Goal: Check status: Check status

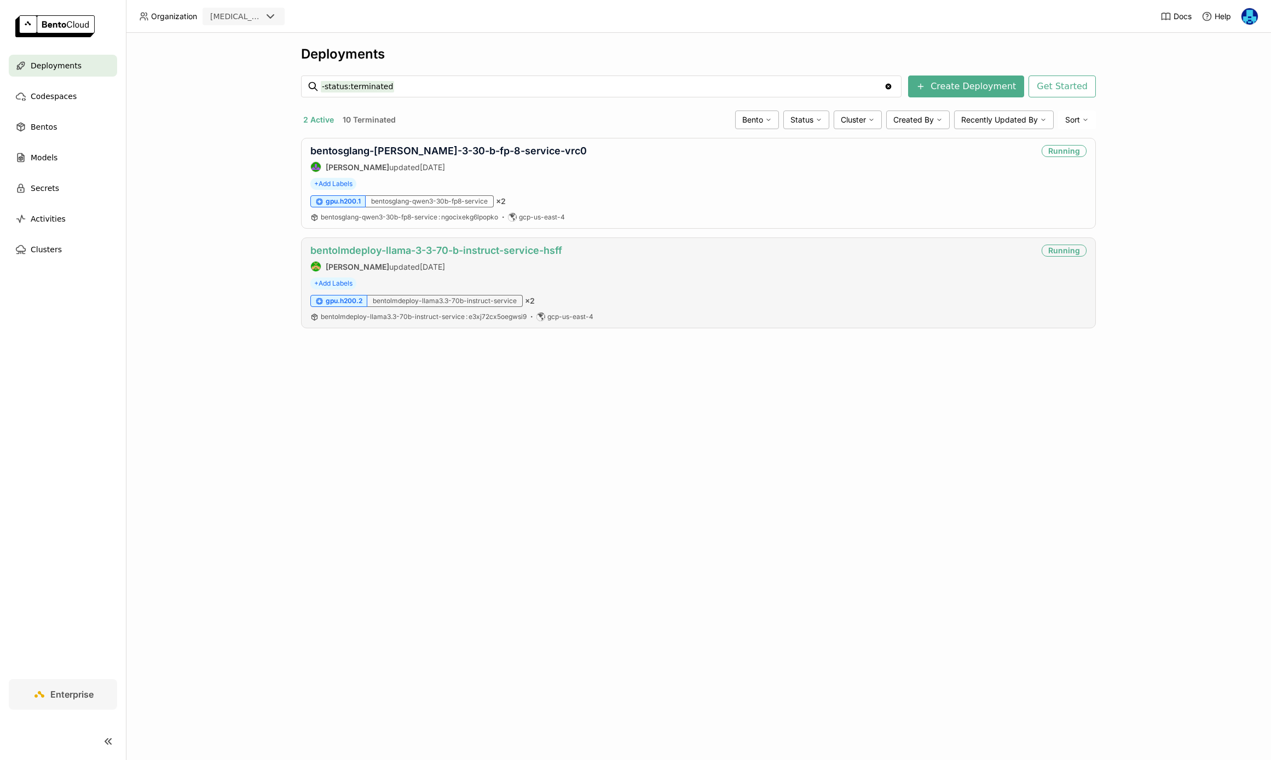
click at [462, 251] on link "bentolmdeploy-llama-3-3-70-b-instruct-service-hsff" at bounding box center [436, 250] width 252 height 11
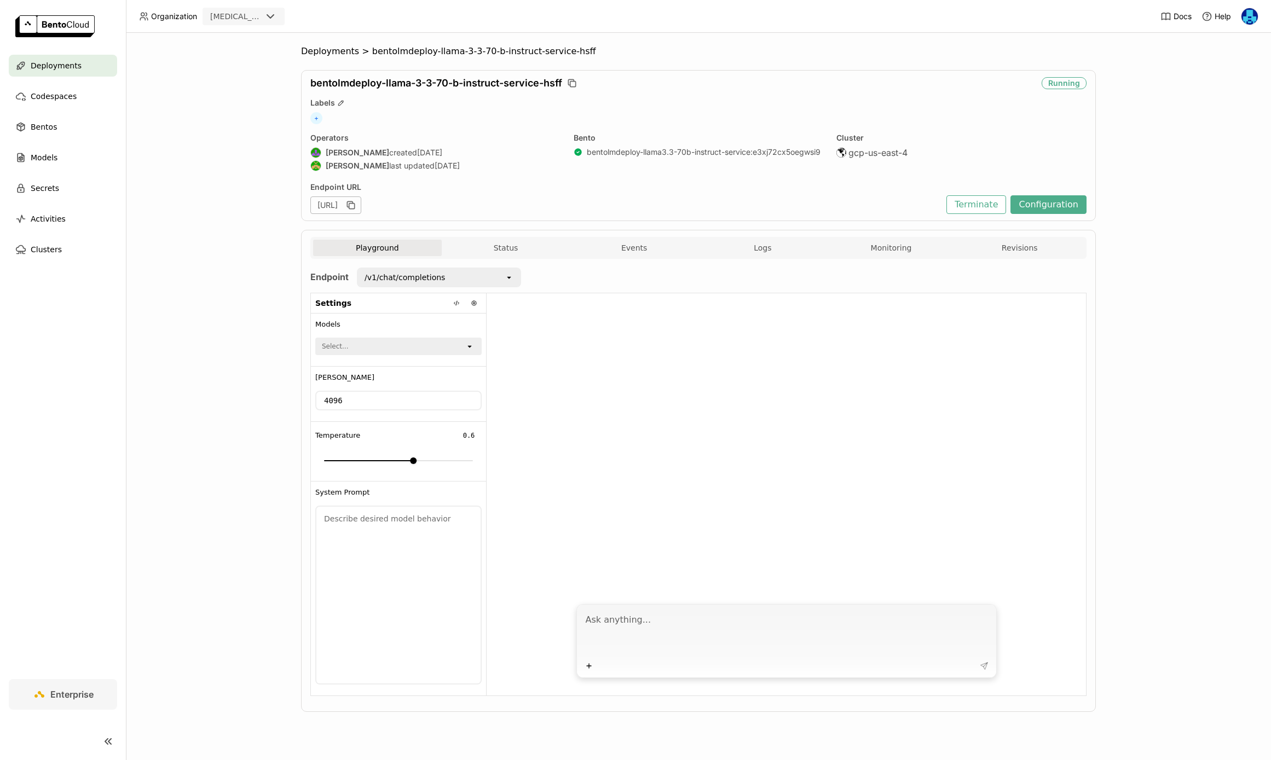
click at [879, 237] on div "Playground Status Events Logs Monitoring Revisions" at bounding box center [698, 248] width 776 height 22
click at [891, 254] on button "Monitoring" at bounding box center [891, 248] width 129 height 16
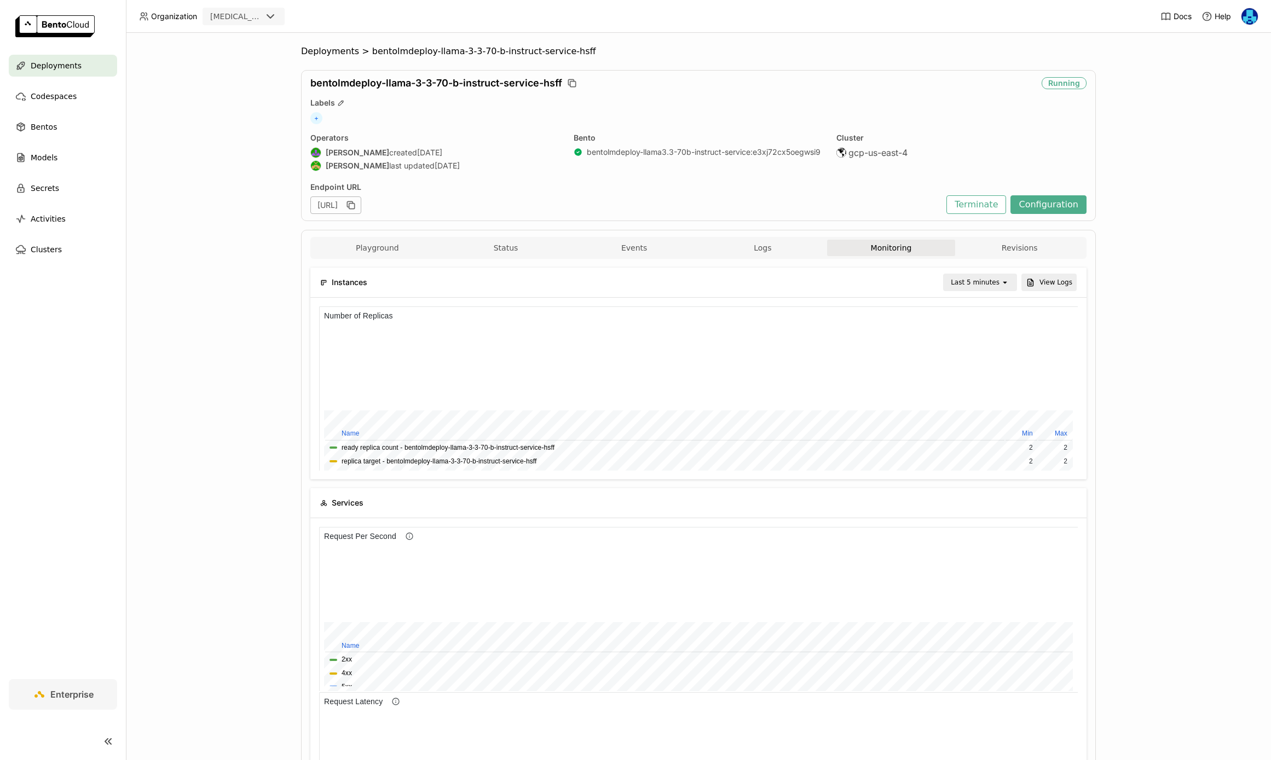
scroll to position [164, 758]
click at [995, 280] on div "Last 5 minutes" at bounding box center [974, 282] width 49 height 11
click at [978, 404] on div "Last 1 day" at bounding box center [981, 406] width 53 height 11
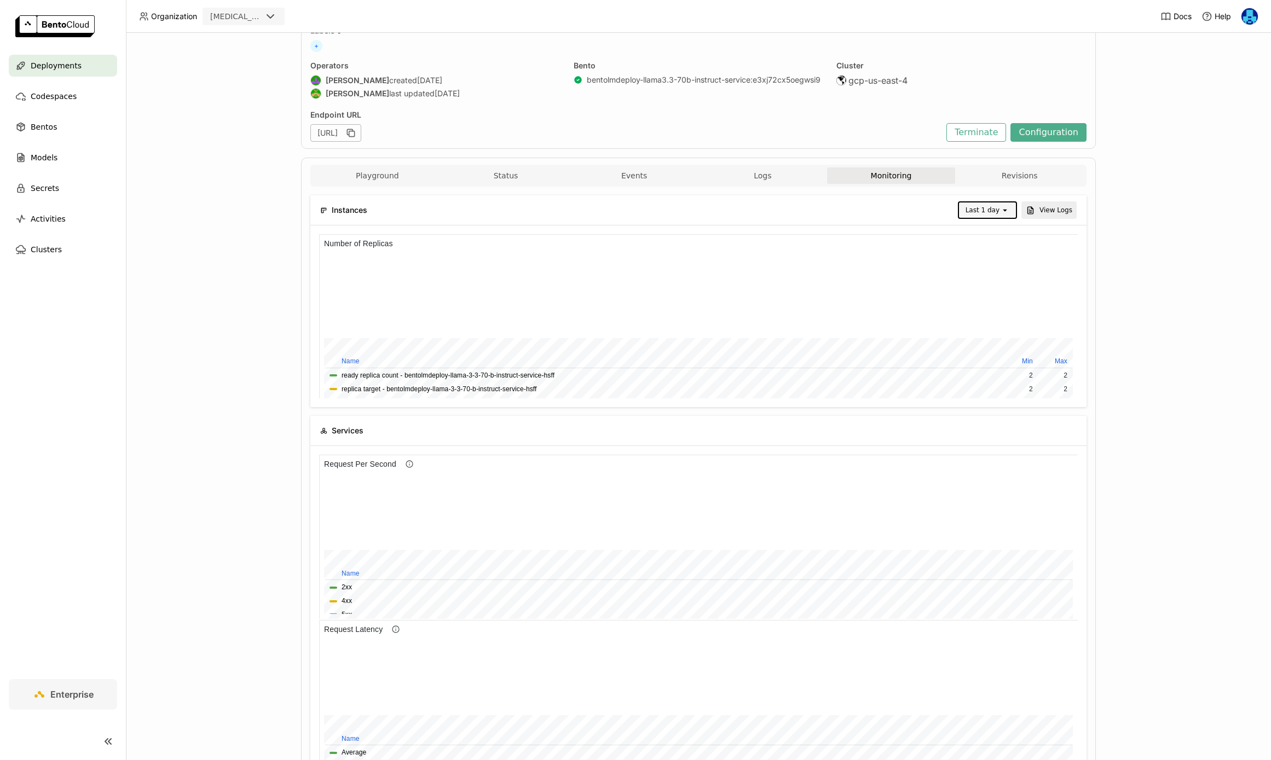
scroll to position [0, 0]
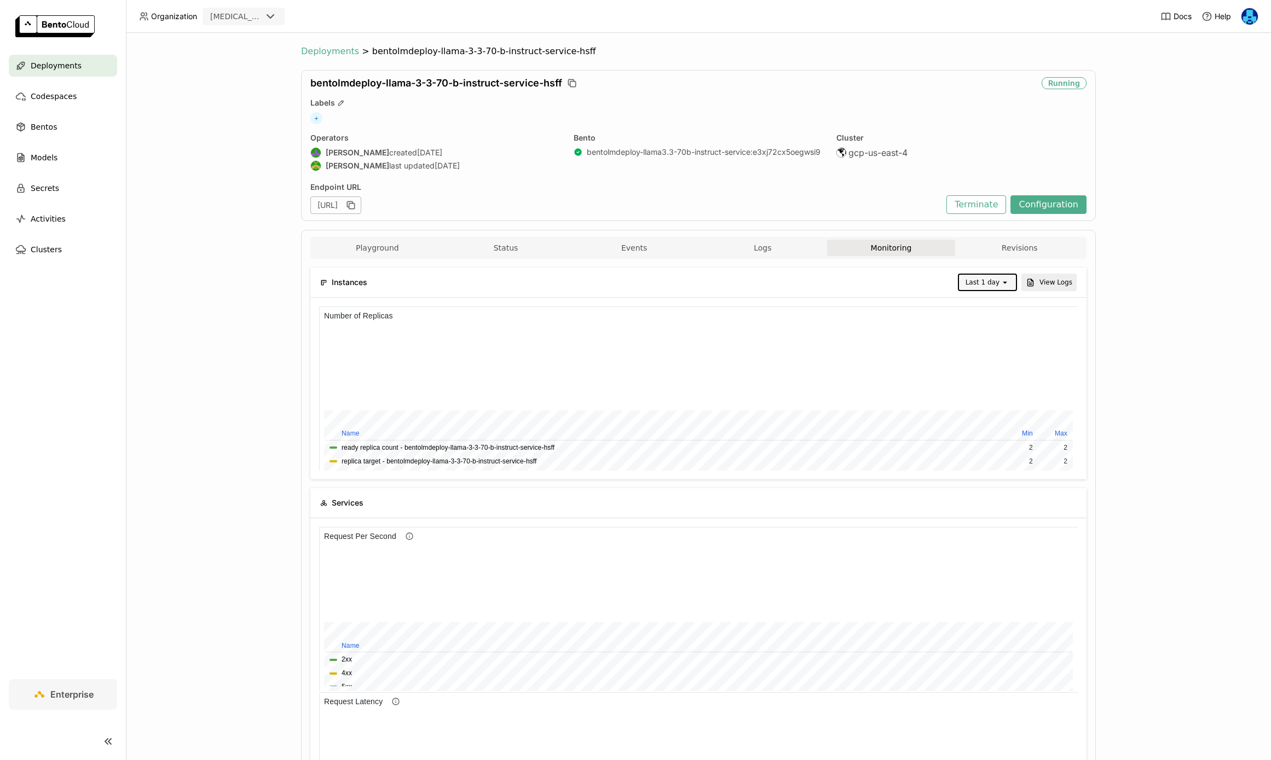
click at [335, 51] on span "Deployments" at bounding box center [330, 51] width 58 height 11
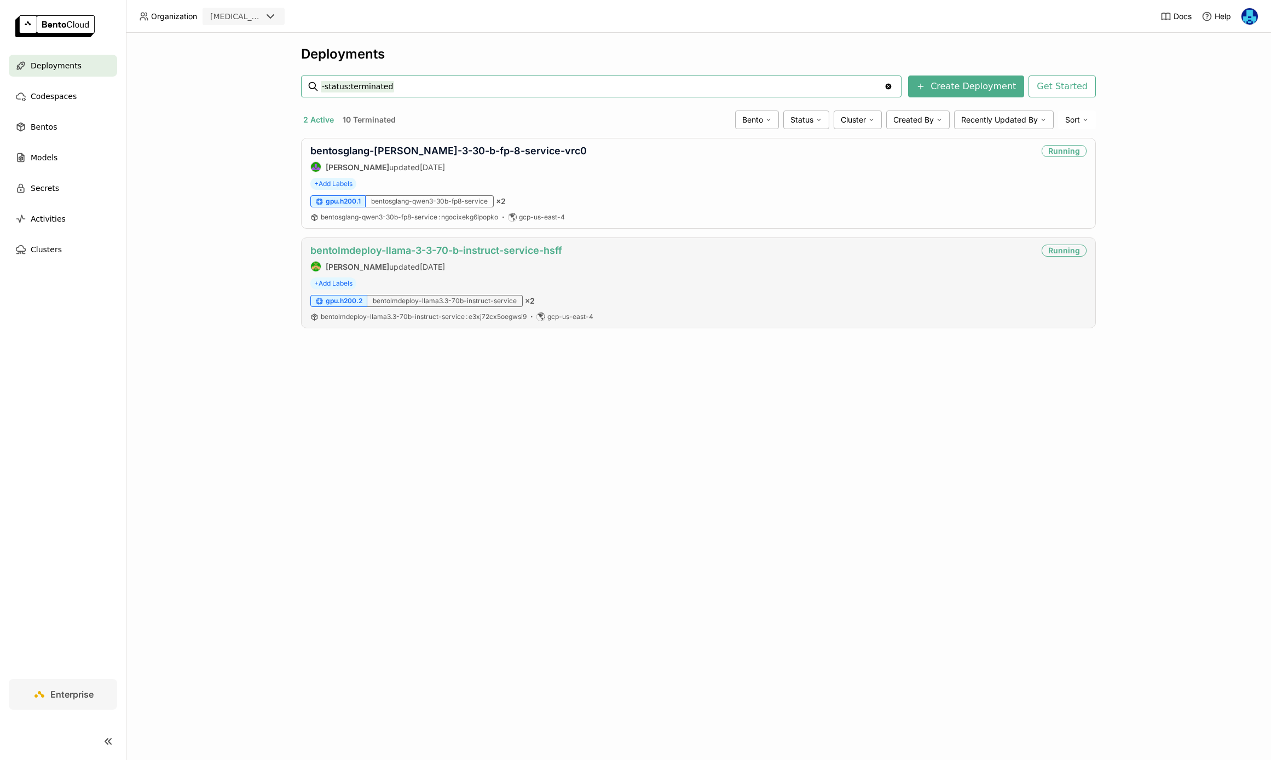
click at [499, 252] on link "bentolmdeploy-llama-3-3-70-b-instruct-service-hsff" at bounding box center [436, 250] width 252 height 11
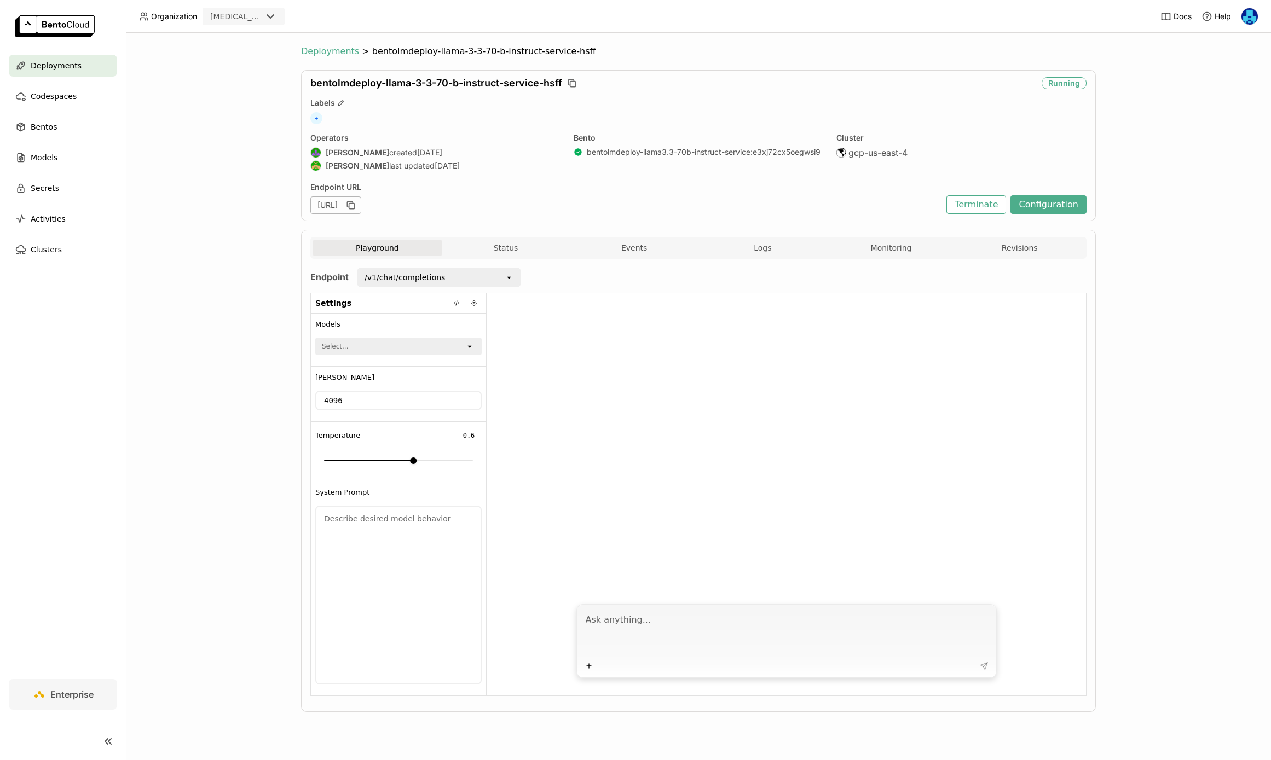
click at [334, 54] on span "Deployments" at bounding box center [330, 51] width 58 height 11
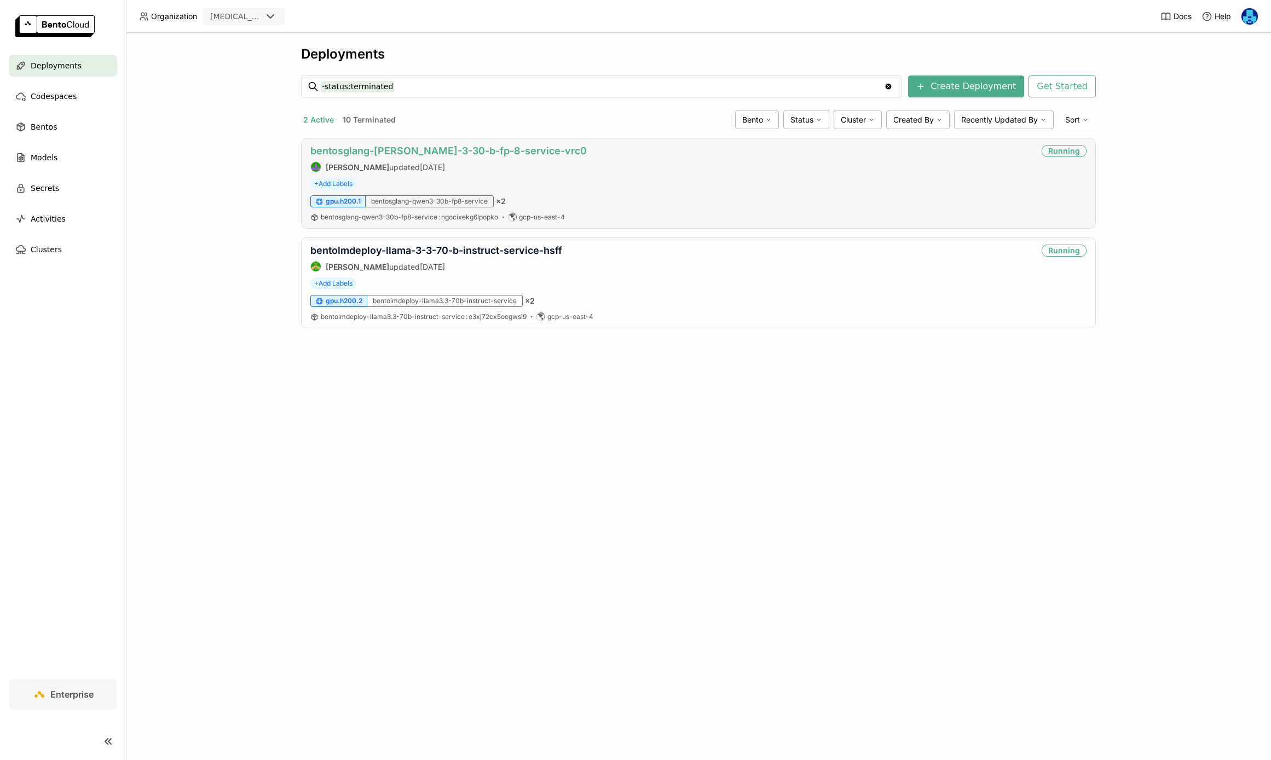
click at [480, 149] on link "bentosglang-[PERSON_NAME]-3-30-b-fp-8-service-vrc0" at bounding box center [448, 150] width 276 height 11
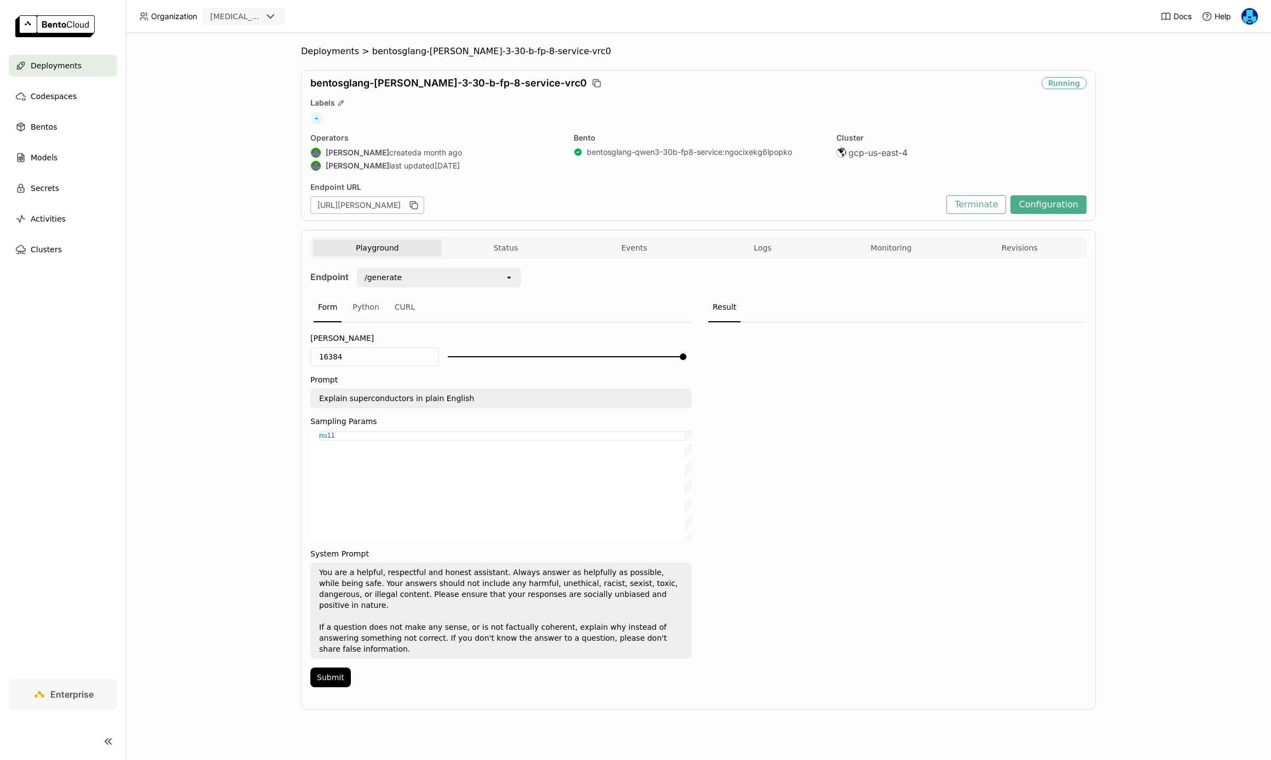
click at [898, 257] on div "Playground Status Events Logs Monitoring Revisions" at bounding box center [698, 249] width 770 height 19
click at [918, 256] on div "Playground Status Events Logs Monitoring Revisions" at bounding box center [698, 249] width 770 height 19
click at [896, 253] on button "Monitoring" at bounding box center [891, 248] width 129 height 16
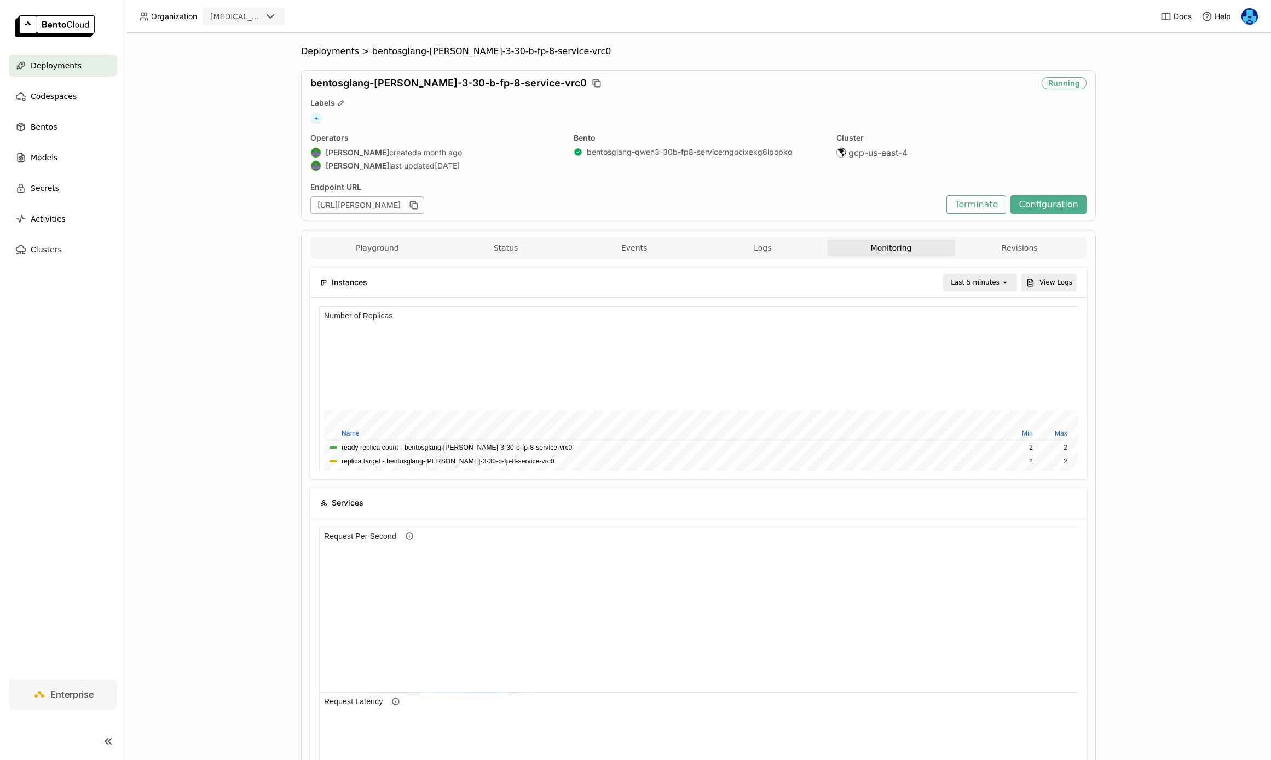
scroll to position [164, 758]
click at [1002, 282] on icon "open" at bounding box center [1004, 282] width 9 height 9
click at [990, 408] on div "Last 1 day" at bounding box center [981, 406] width 53 height 11
click at [221, 273] on div "Deployments > bentosglang-[PERSON_NAME]-3-30-b-fp-8-service-vrc0 bentosglang-[P…" at bounding box center [698, 396] width 1145 height 727
click at [330, 49] on span "Deployments" at bounding box center [330, 51] width 58 height 11
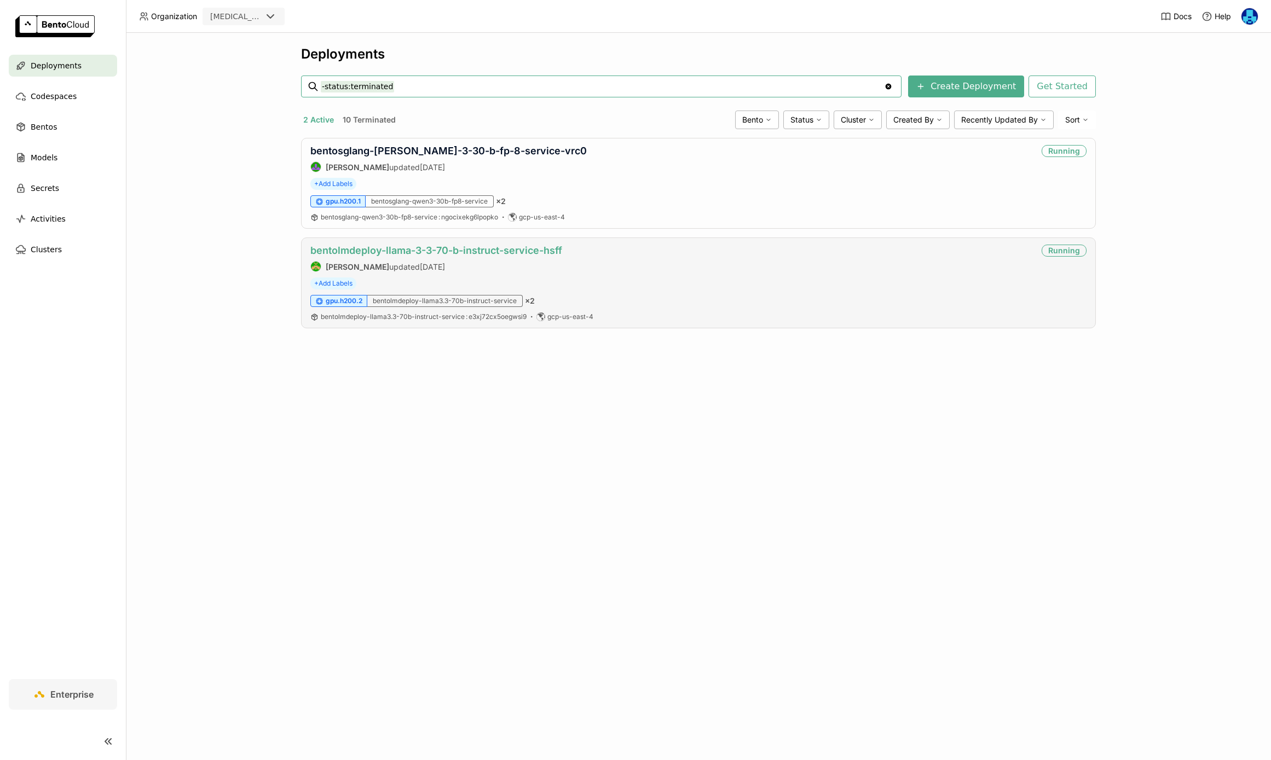
click at [440, 255] on link "bentolmdeploy-llama-3-3-70-b-instruct-service-hsff" at bounding box center [436, 250] width 252 height 11
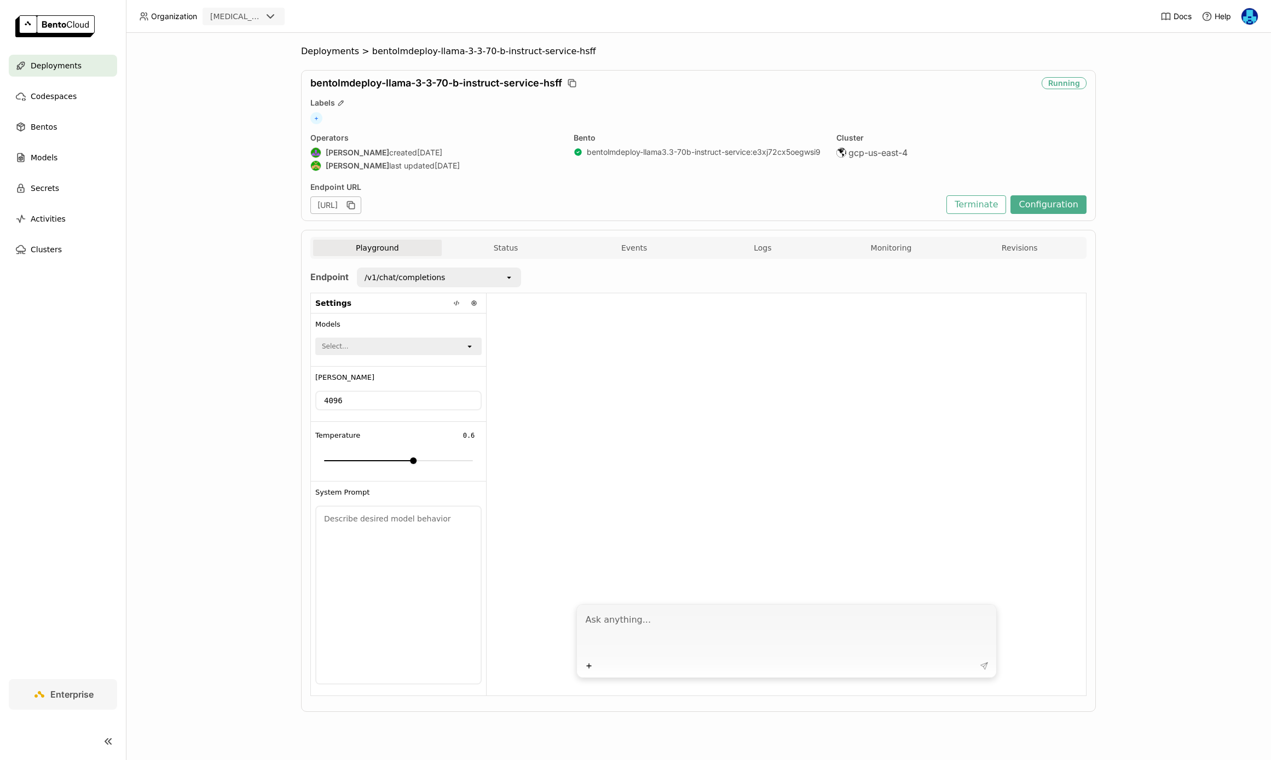
click at [891, 258] on div "Playground Status Events Logs Monitoring Revisions" at bounding box center [698, 249] width 770 height 19
click at [893, 248] on button "Monitoring" at bounding box center [891, 248] width 129 height 16
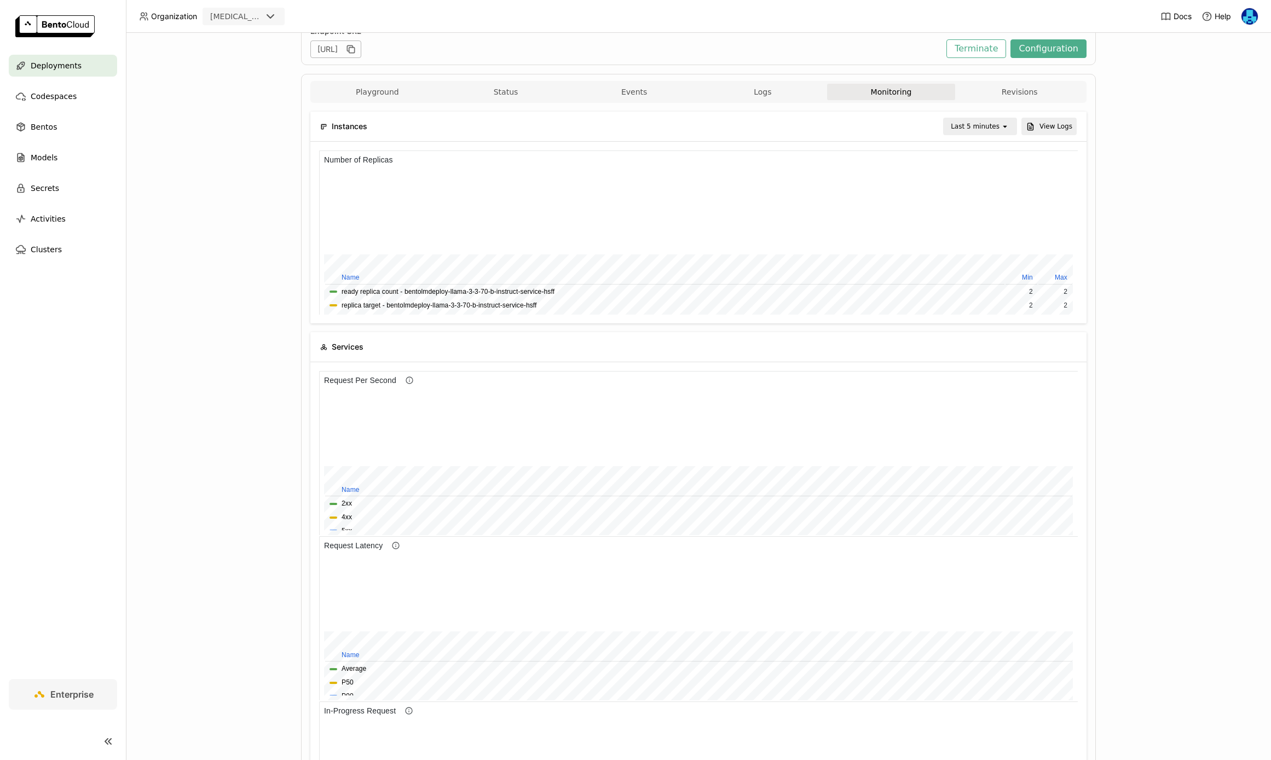
click at [989, 126] on div "Last 5 minutes" at bounding box center [974, 126] width 49 height 11
click at [984, 245] on div "Last 1 day" at bounding box center [981, 250] width 53 height 11
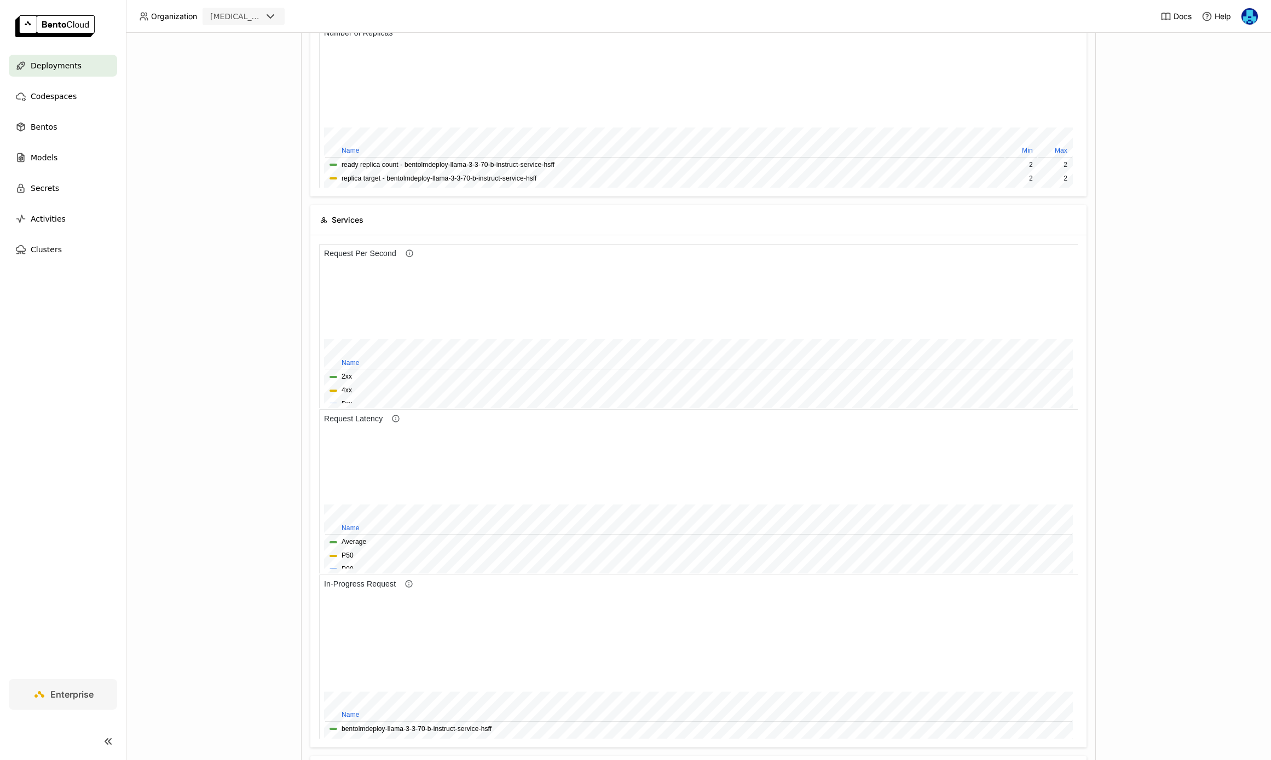
click at [234, 349] on div "Deployments > bentolmdeploy-llama-3-3-70-b-instruct-service-hsff bentolmdeploy-…" at bounding box center [698, 396] width 1145 height 727
